Goal: Information Seeking & Learning: Learn about a topic

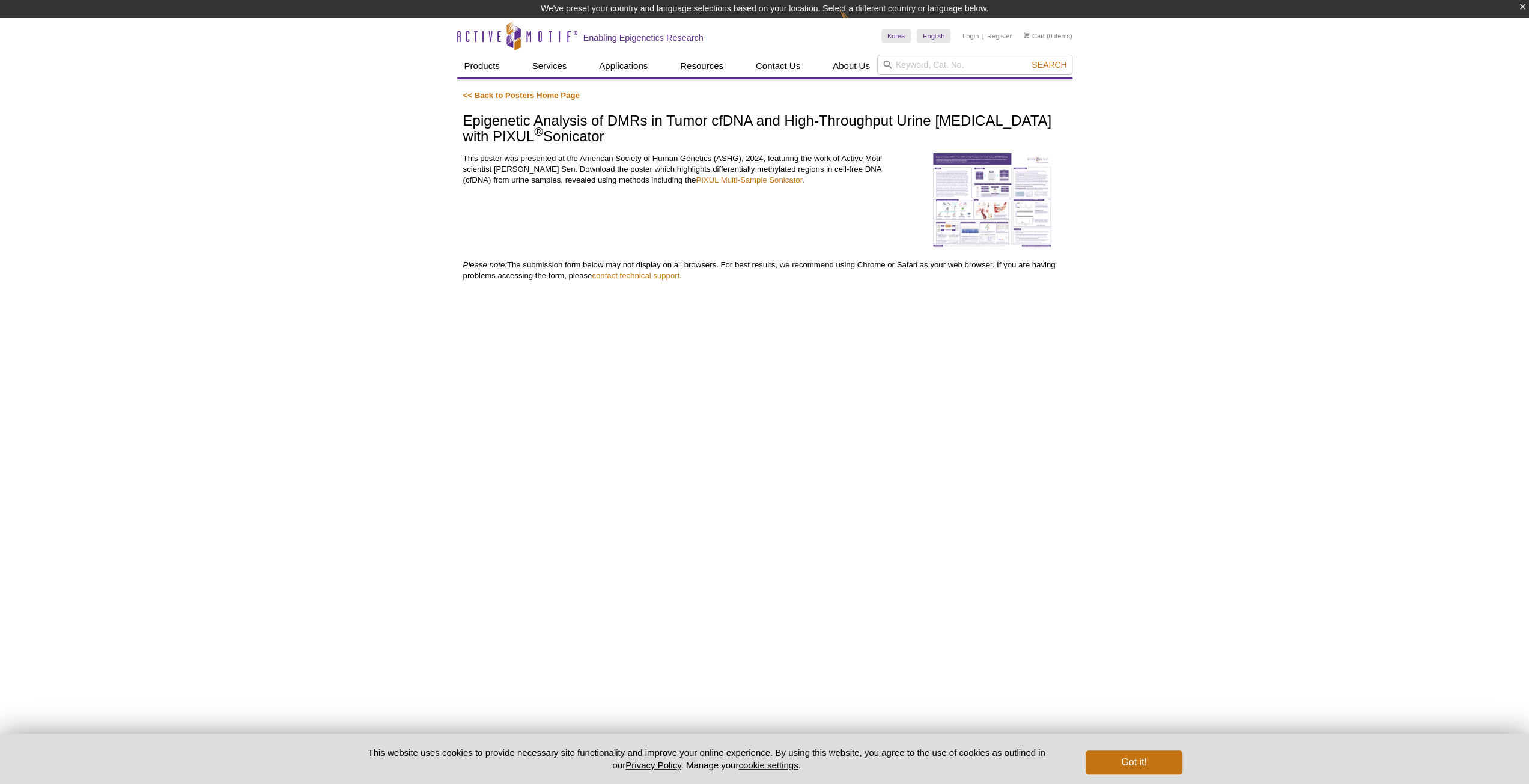
click at [989, 217] on img at bounding box center [992, 200] width 120 height 94
click at [996, 217] on img at bounding box center [992, 200] width 120 height 94
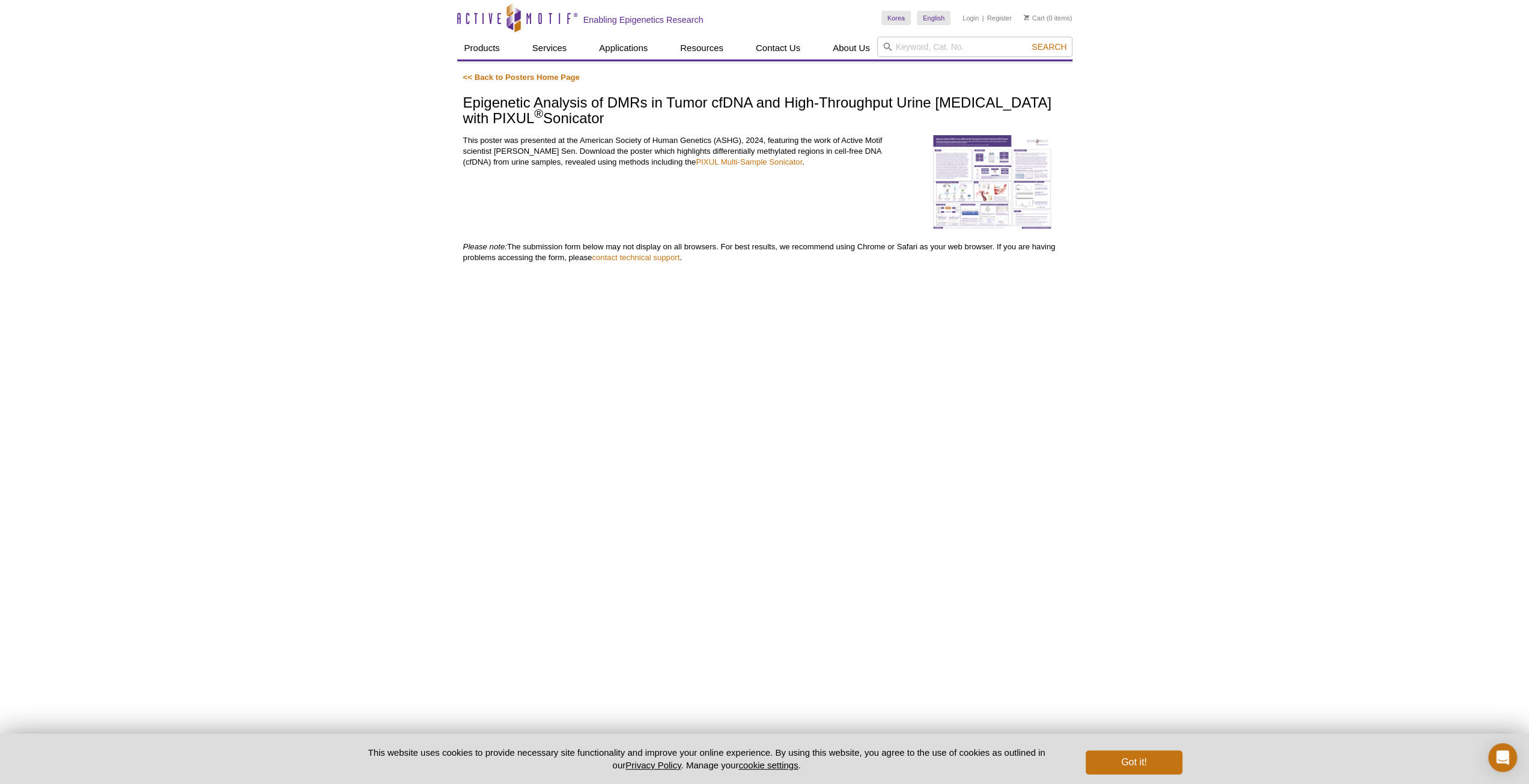
click at [977, 176] on img at bounding box center [992, 182] width 120 height 94
click at [1007, 236] on div "This poster was presented at the American Society of Human Genetics (ASHG), 202…" at bounding box center [764, 188] width 603 height 106
click at [313, 232] on div "Active Motif Logo Enabling Epigenetics Research 0 Search Skip to content Active…" at bounding box center [764, 460] width 1529 height 921
click at [444, 200] on div "Active Motif Logo Enabling Epigenetics Research 0 Search Skip to content Active…" at bounding box center [764, 460] width 1529 height 921
click at [1168, 262] on div "Active Motif Logo Enabling Epigenetics Research 0 Search Skip to content Active…" at bounding box center [764, 460] width 1529 height 921
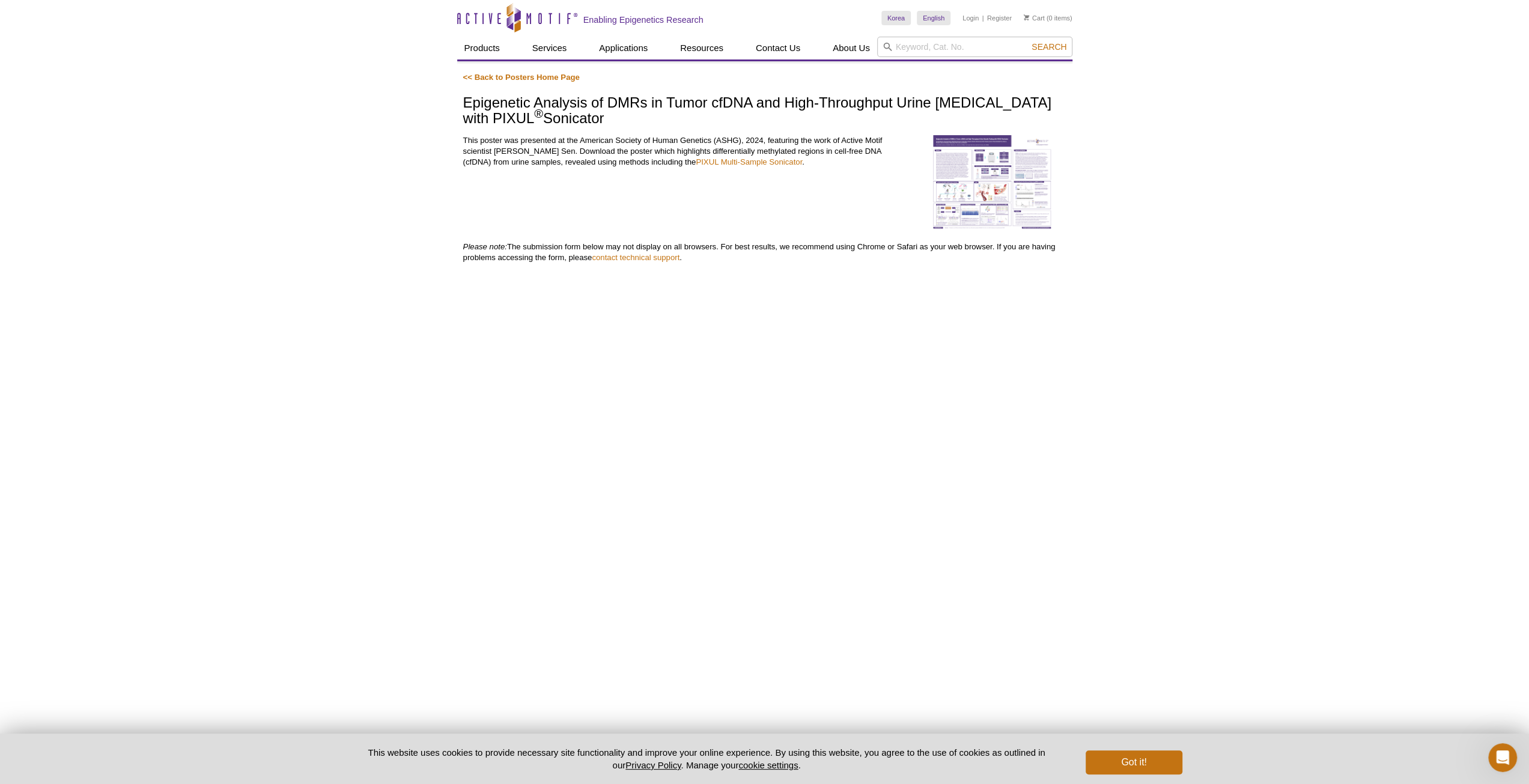
click at [1015, 203] on img at bounding box center [992, 182] width 120 height 94
click at [962, 200] on img at bounding box center [992, 182] width 120 height 94
click at [1116, 202] on div "Active Motif Logo Enabling Epigenetics Research 0 Search Skip to content Active…" at bounding box center [764, 460] width 1529 height 921
